Goal: Task Accomplishment & Management: Use online tool/utility

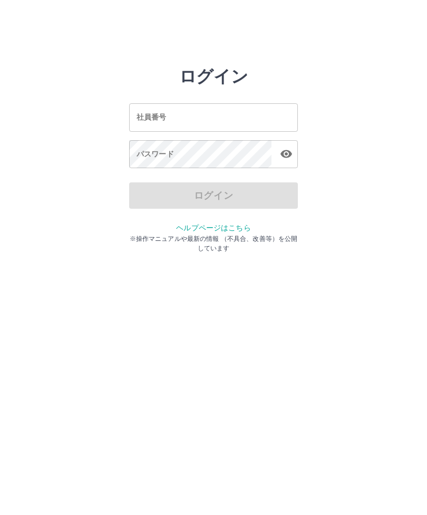
click at [230, 117] on input "社員番号" at bounding box center [213, 117] width 169 height 28
type input "*******"
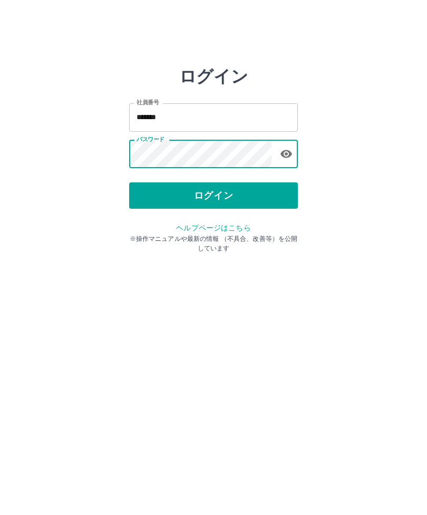
click at [259, 201] on button "ログイン" at bounding box center [213, 195] width 169 height 26
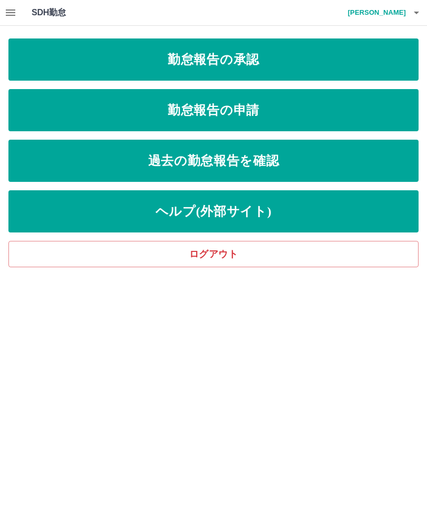
click at [346, 69] on link "勤怠報告の承認" at bounding box center [213, 59] width 410 height 42
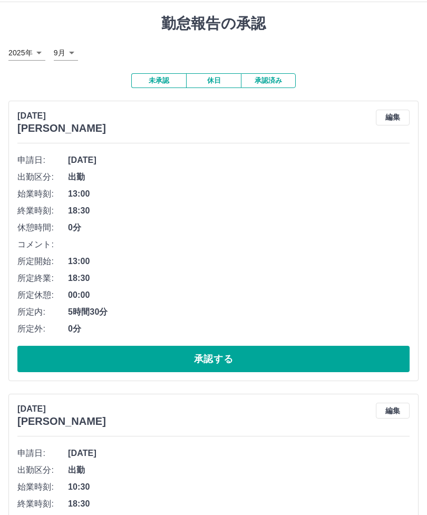
scroll to position [48, 0]
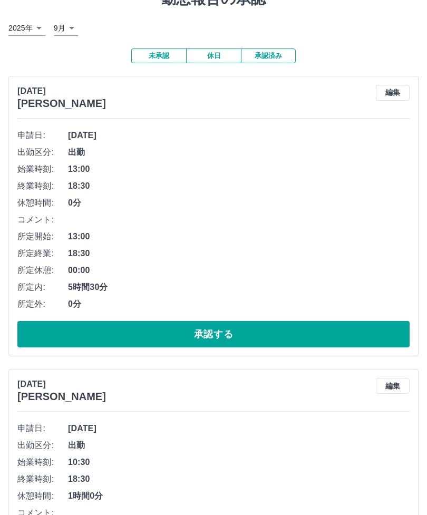
click at [344, 332] on button "承認する" at bounding box center [213, 334] width 392 height 26
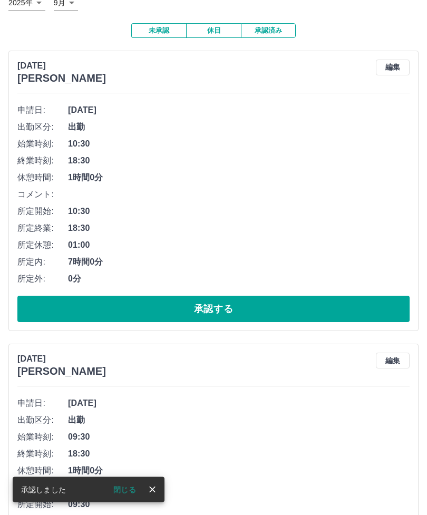
scroll to position [73, 0]
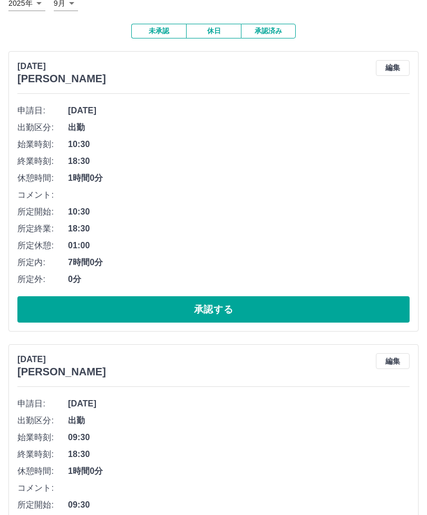
click at [293, 310] on button "承認する" at bounding box center [213, 309] width 392 height 26
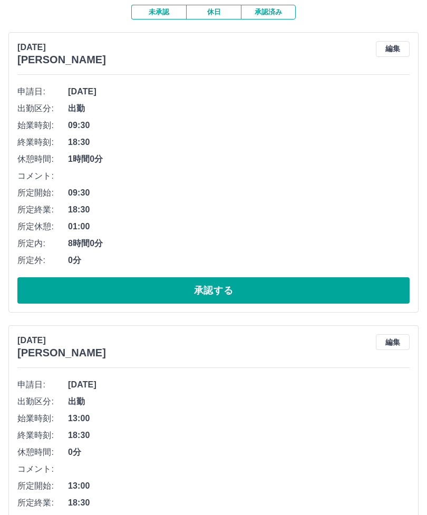
scroll to position [90, 0]
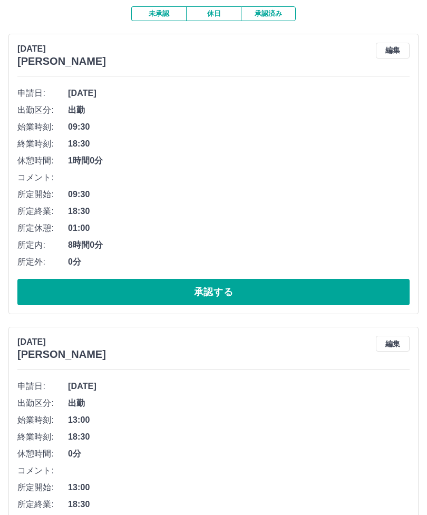
click at [280, 286] on button "承認する" at bounding box center [213, 292] width 392 height 26
click at [325, 287] on button "承認する" at bounding box center [213, 292] width 392 height 26
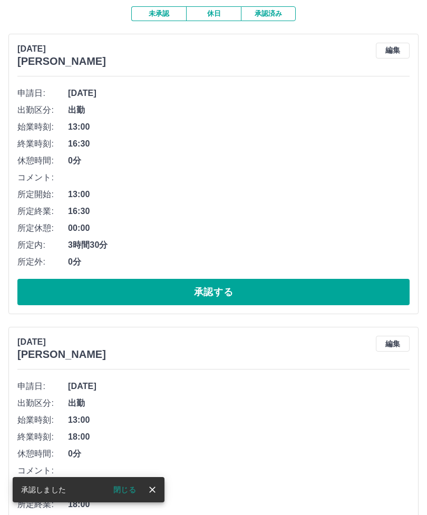
click at [314, 289] on button "承認する" at bounding box center [213, 292] width 392 height 26
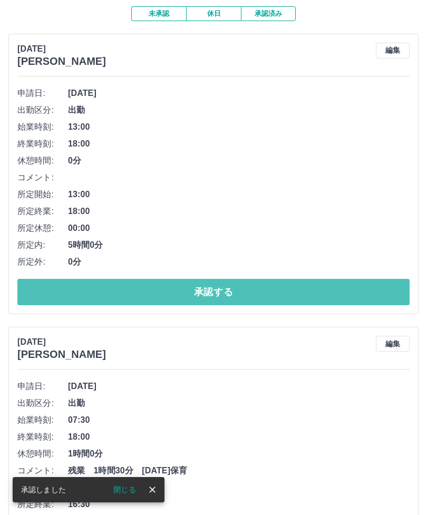
click at [308, 288] on button "承認する" at bounding box center [213, 292] width 392 height 26
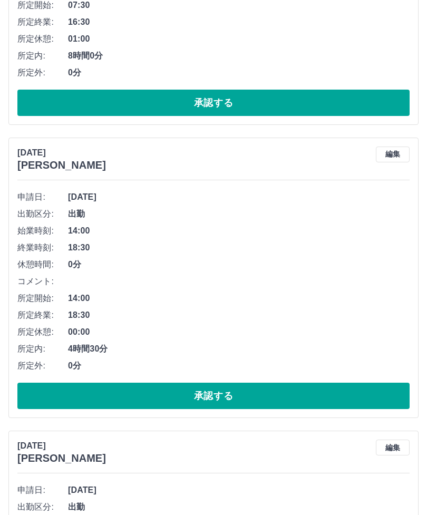
scroll to position [868, 0]
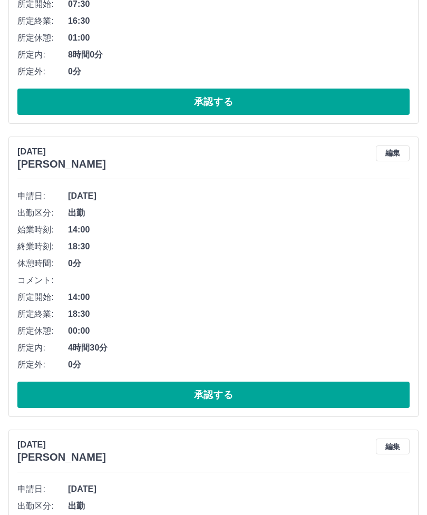
click at [312, 398] on button "承認する" at bounding box center [213, 395] width 392 height 26
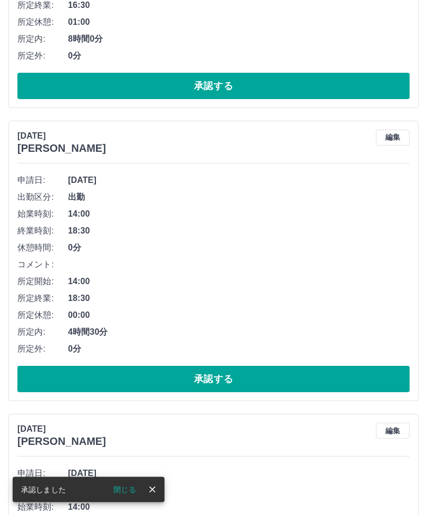
scroll to position [883, 0]
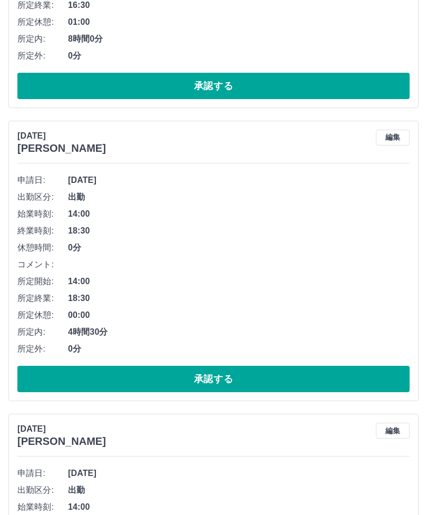
click at [325, 372] on button "承認する" at bounding box center [213, 379] width 392 height 26
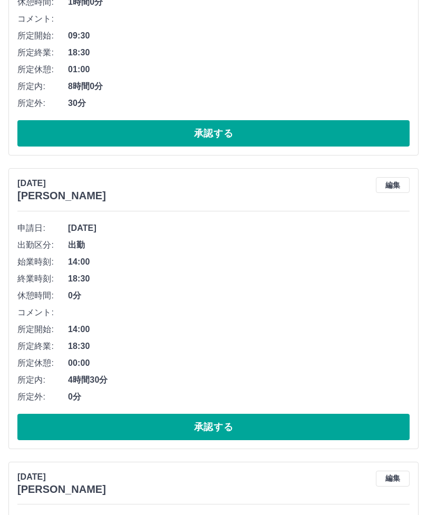
scroll to position [1422, 0]
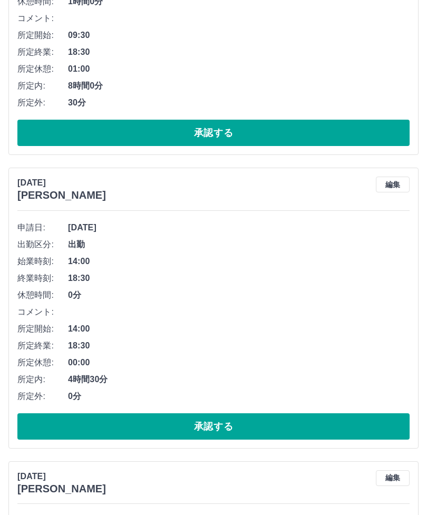
click at [300, 424] on button "承認する" at bounding box center [213, 426] width 392 height 26
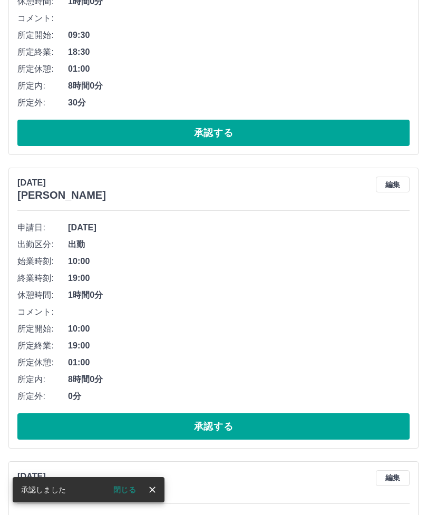
click at [317, 433] on button "承認する" at bounding box center [213, 426] width 392 height 26
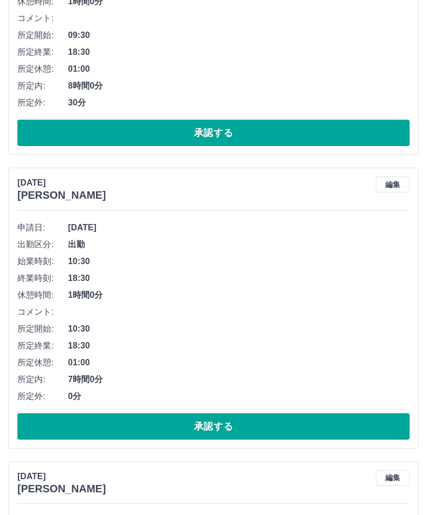
click at [340, 426] on button "承認する" at bounding box center [213, 426] width 392 height 26
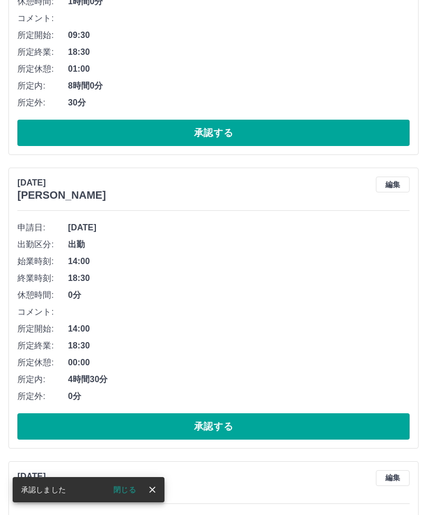
click at [316, 419] on button "承認する" at bounding box center [213, 426] width 392 height 26
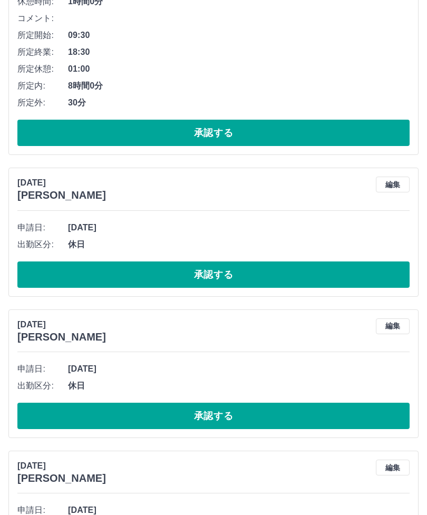
click at [323, 410] on button "承認する" at bounding box center [213, 416] width 392 height 26
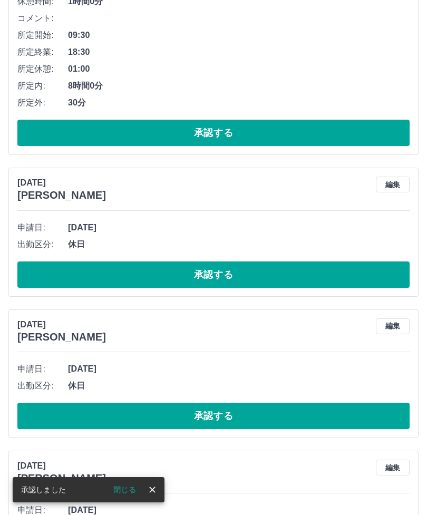
click at [310, 274] on button "承認する" at bounding box center [213, 274] width 392 height 26
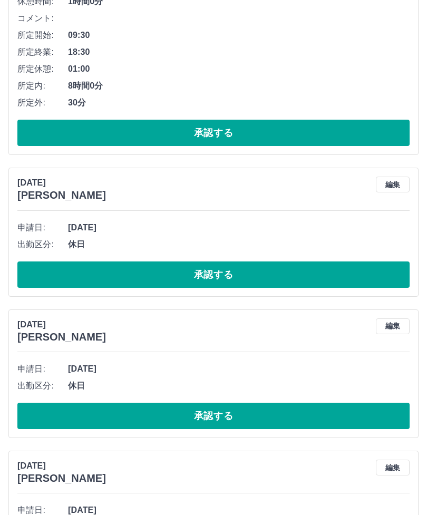
click at [41, 266] on button "承認する" at bounding box center [213, 274] width 392 height 26
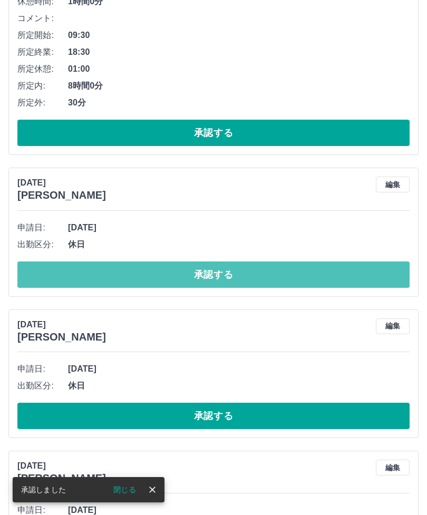
click at [32, 275] on button "承認する" at bounding box center [213, 274] width 392 height 26
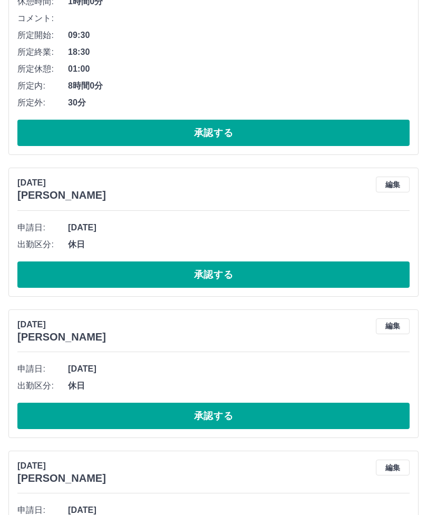
click at [33, 422] on button "承認する" at bounding box center [213, 416] width 392 height 26
click at [38, 274] on button "承認する" at bounding box center [213, 274] width 392 height 26
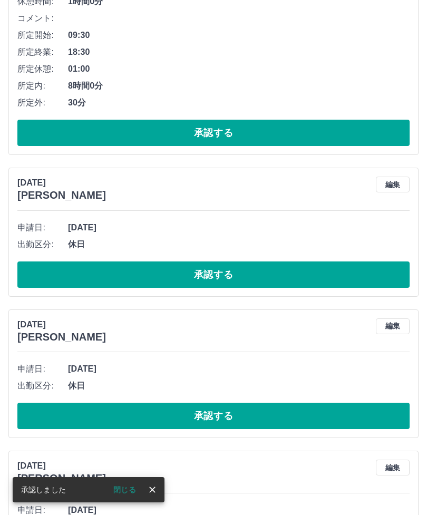
click at [26, 276] on button "承認する" at bounding box center [213, 274] width 392 height 26
click at [41, 277] on button "承認する" at bounding box center [213, 274] width 392 height 26
click at [52, 275] on button "承認する" at bounding box center [213, 274] width 392 height 26
click at [41, 271] on button "承認する" at bounding box center [213, 274] width 392 height 26
click at [38, 274] on button "承認する" at bounding box center [213, 274] width 392 height 26
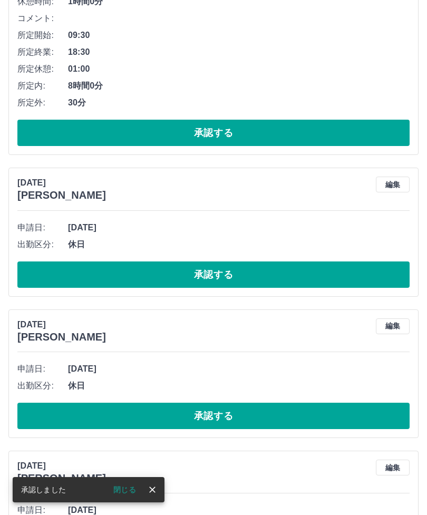
click at [34, 276] on button "承認する" at bounding box center [213, 274] width 392 height 26
click at [31, 272] on button "承認する" at bounding box center [213, 274] width 392 height 26
click at [36, 277] on button "承認する" at bounding box center [213, 274] width 392 height 26
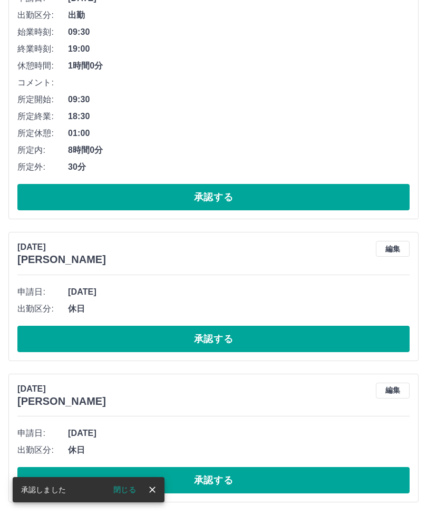
scroll to position [1322, 0]
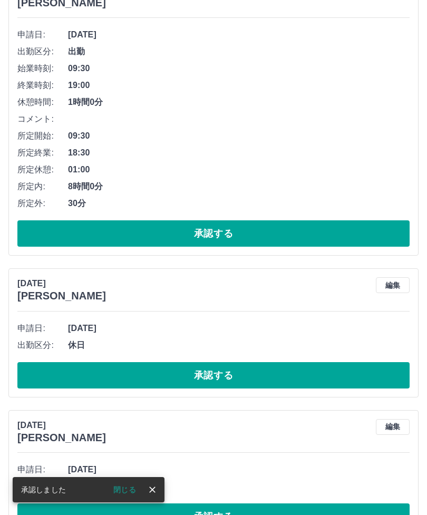
click at [30, 377] on button "承認する" at bounding box center [213, 375] width 392 height 26
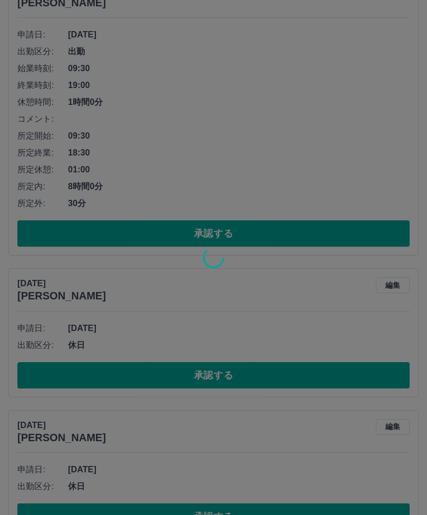
scroll to position [1181, 0]
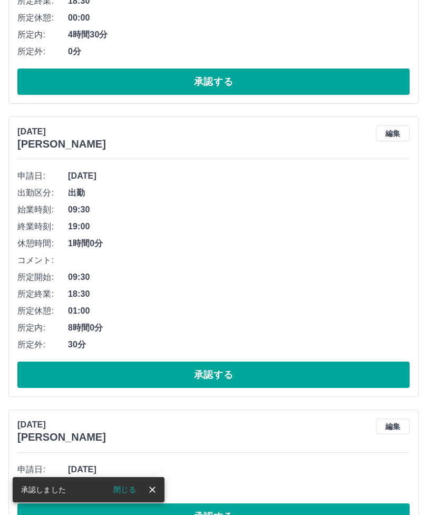
click at [228, 514] on button "承認する" at bounding box center [213, 516] width 392 height 26
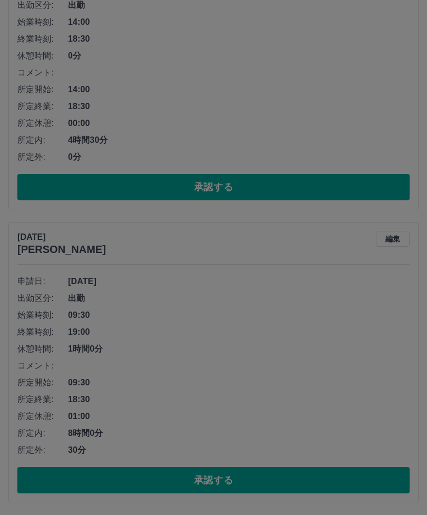
scroll to position [1039, 0]
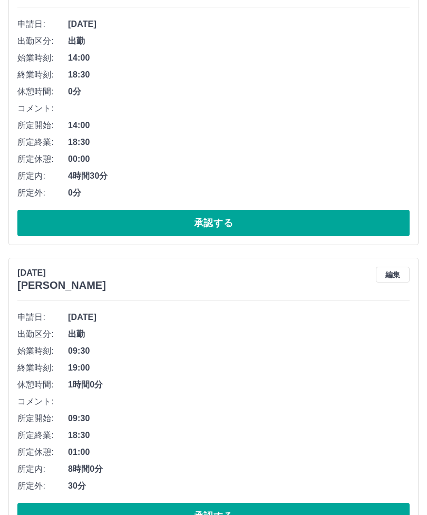
click at [228, 510] on button "承認する" at bounding box center [213, 516] width 392 height 26
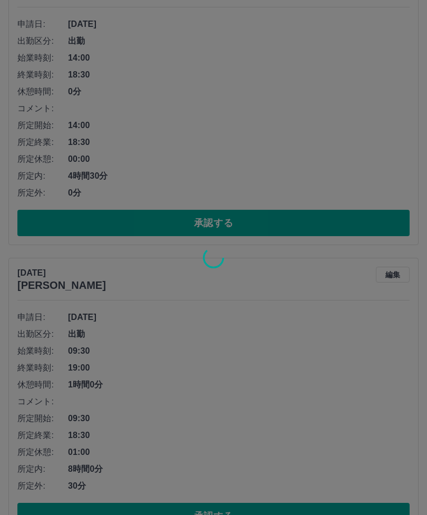
scroll to position [746, 0]
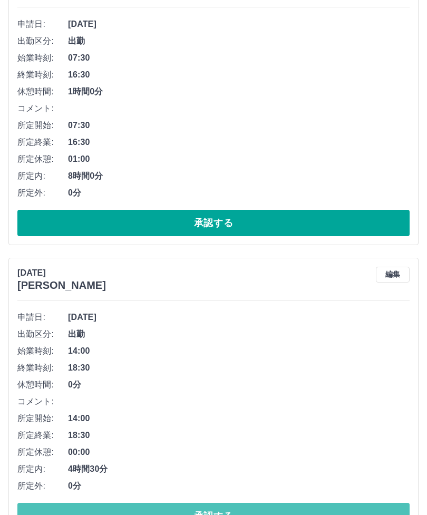
click at [300, 512] on button "承認する" at bounding box center [213, 516] width 392 height 26
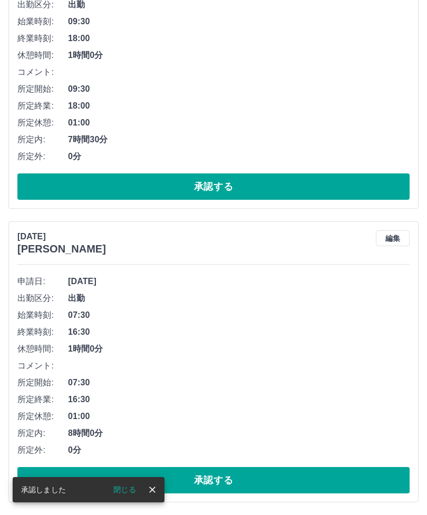
scroll to position [453, 0]
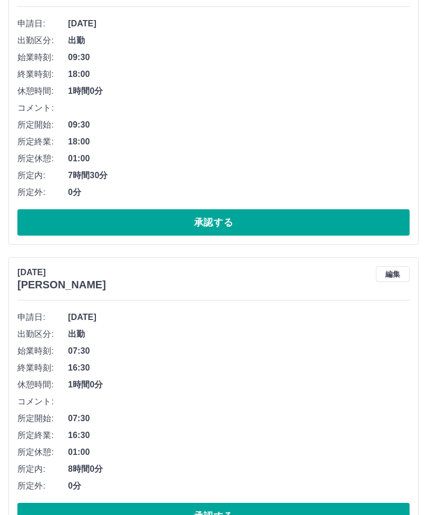
click at [202, 514] on button "承認する" at bounding box center [213, 516] width 392 height 26
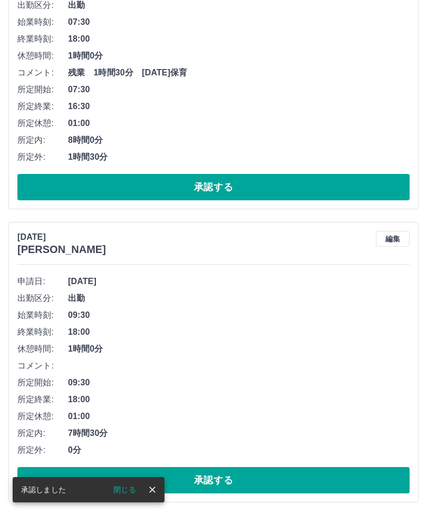
scroll to position [160, 0]
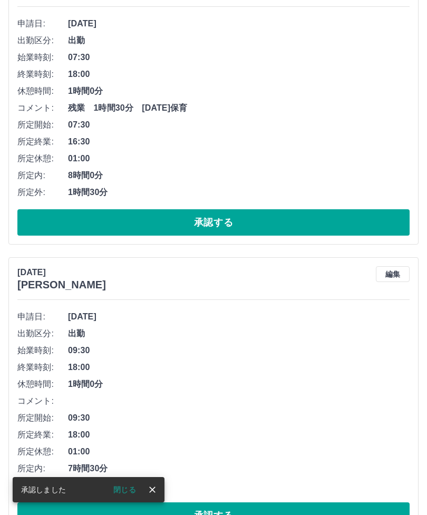
click at [237, 514] on button "承認する" at bounding box center [213, 515] width 392 height 26
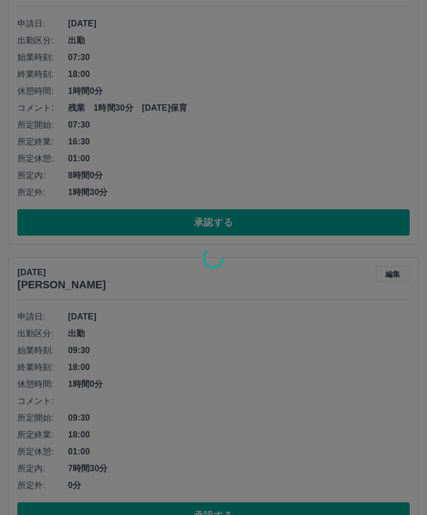
scroll to position [0, 0]
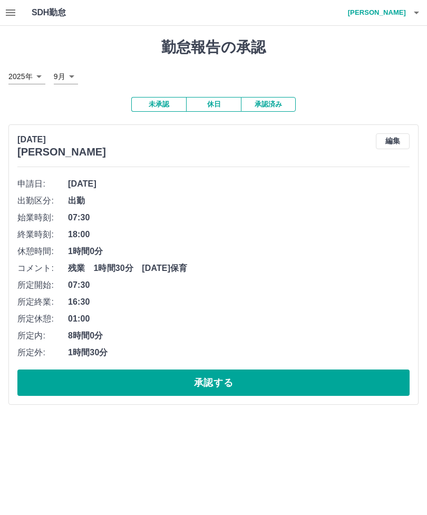
click at [254, 381] on button "承認する" at bounding box center [213, 382] width 392 height 26
